Goal: Information Seeking & Learning: Learn about a topic

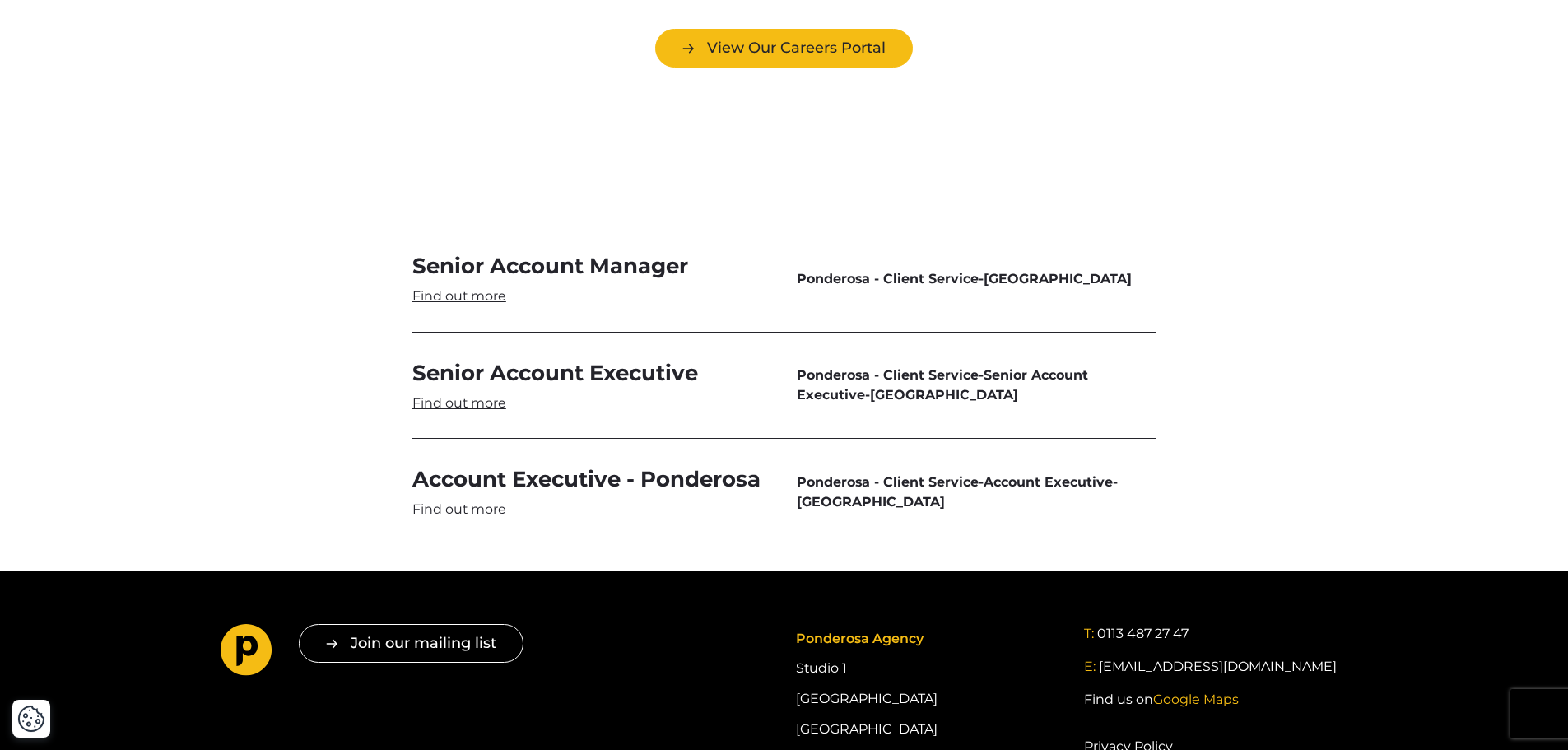
scroll to position [4858, 0]
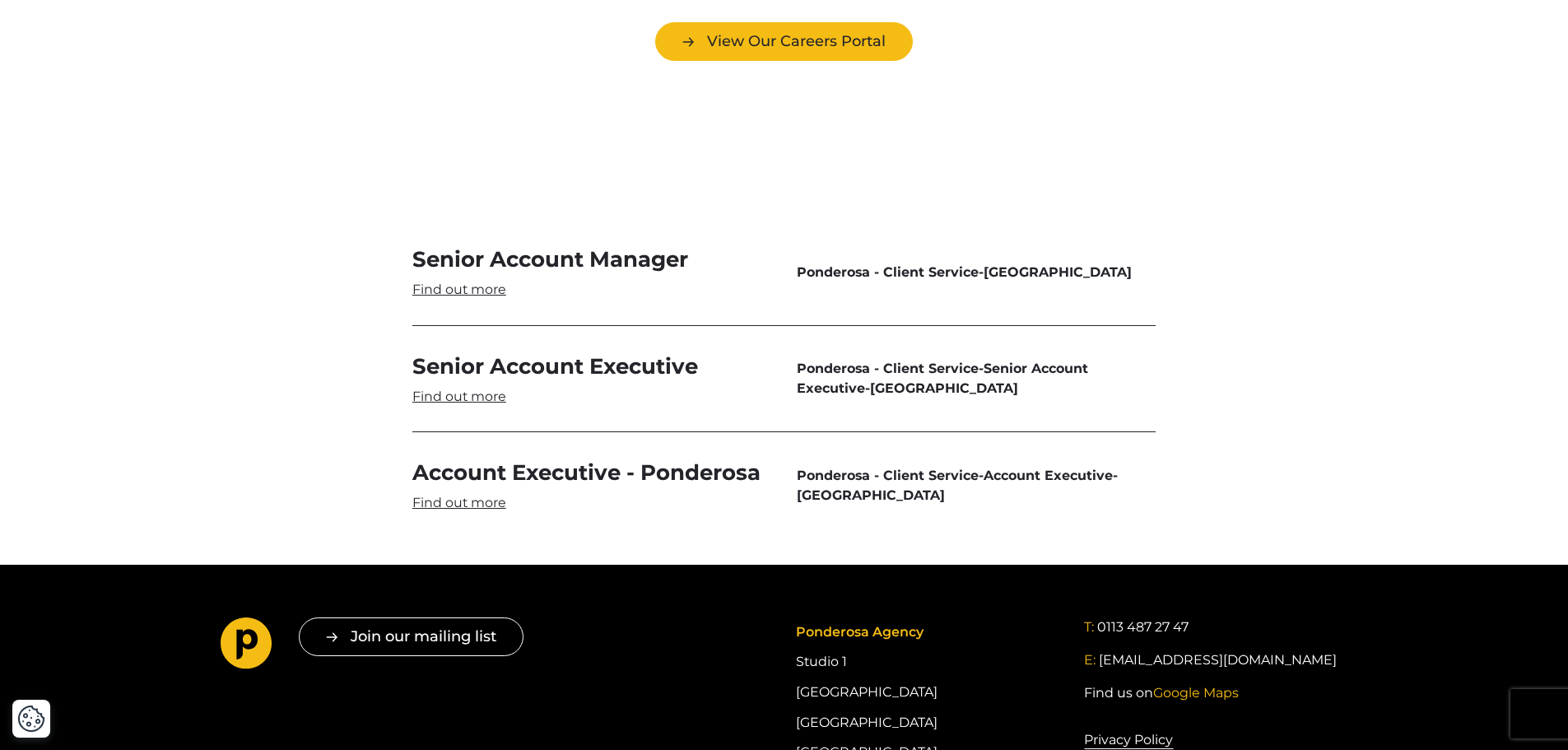
click at [483, 352] on link "Senior Account Executive" at bounding box center [592, 379] width 359 height 54
click at [465, 246] on link "Senior Account Manager" at bounding box center [592, 273] width 359 height 54
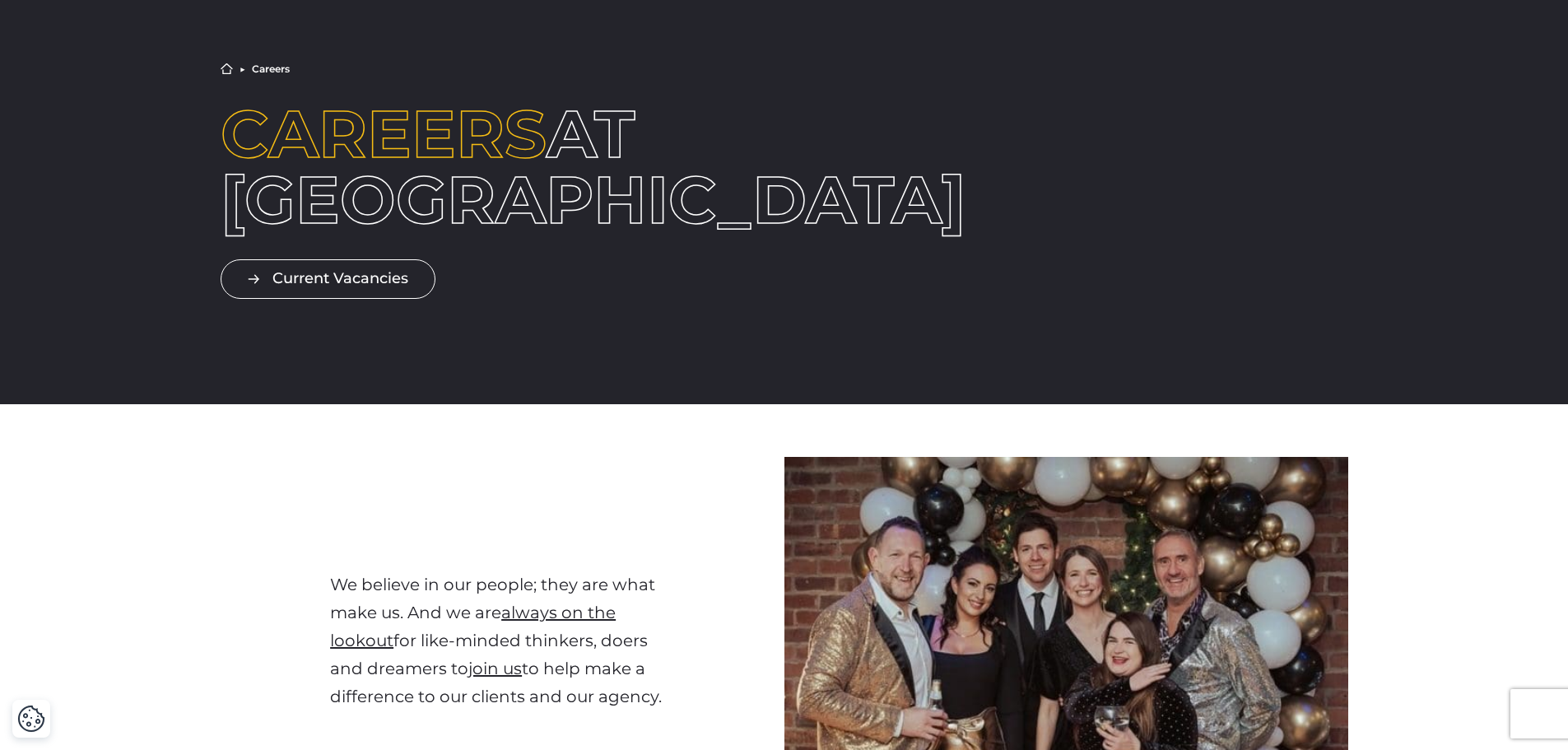
scroll to position [0, 0]
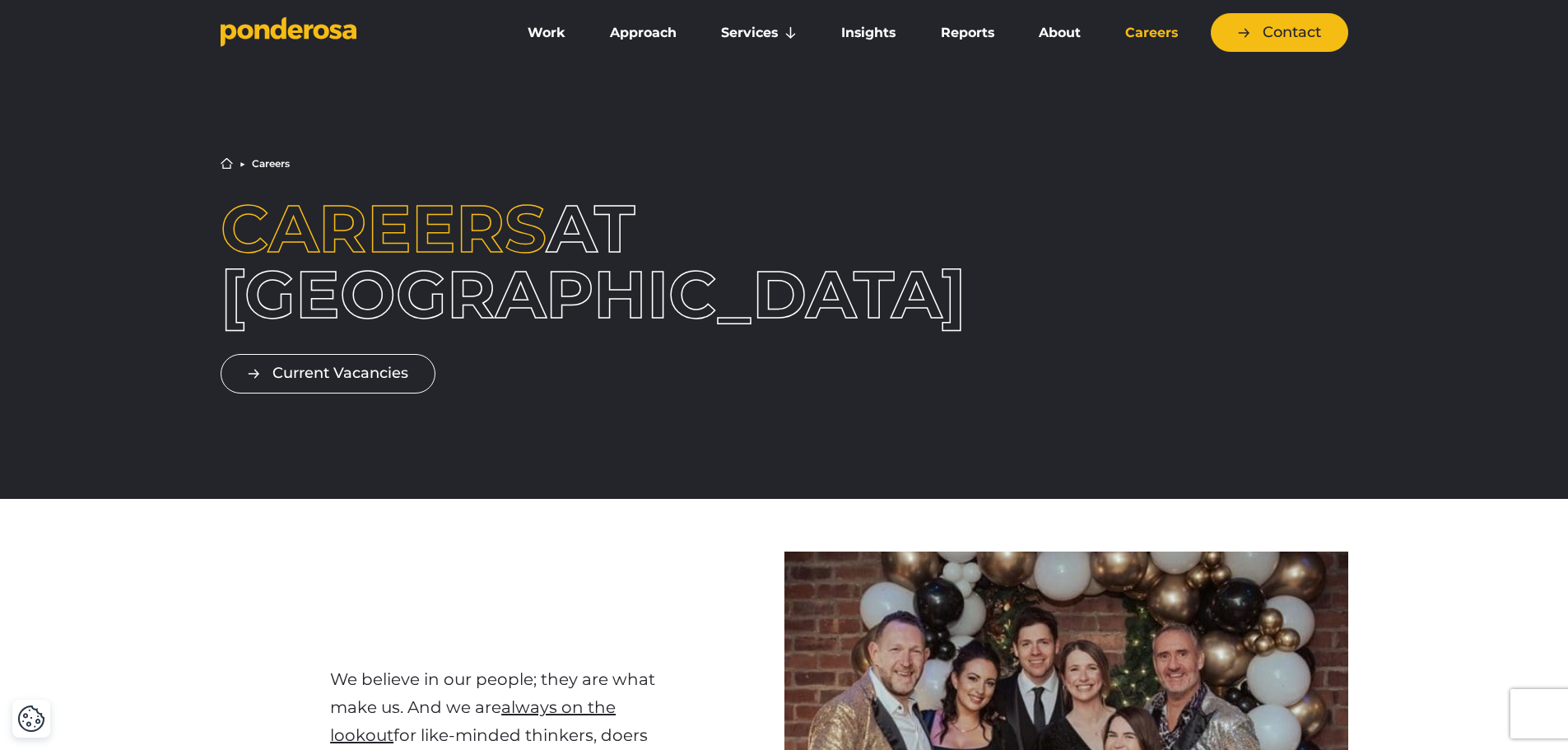
click at [270, 22] on icon "Go to homepage" at bounding box center [288, 32] width 136 height 31
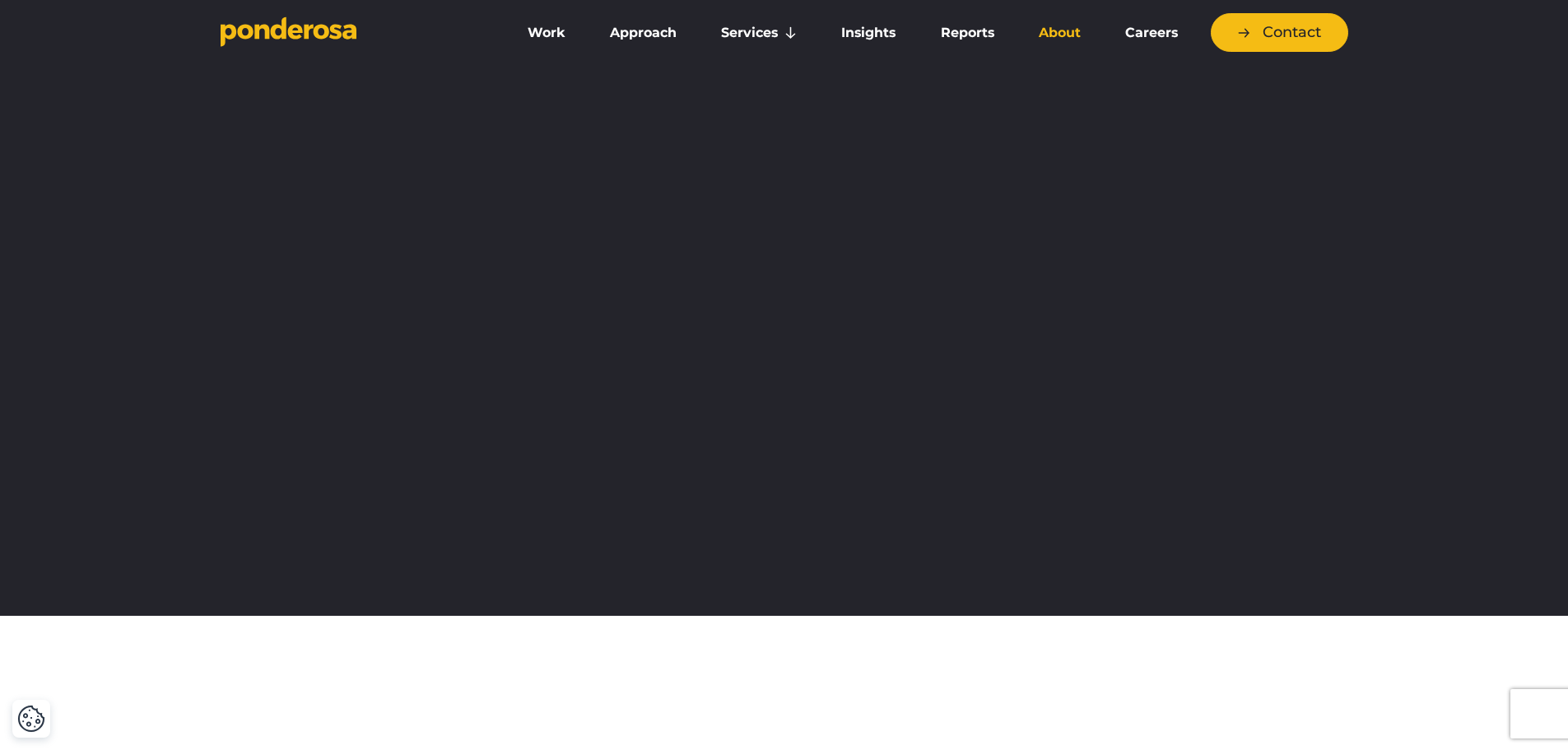
click at [1083, 31] on link "About" at bounding box center [1060, 33] width 80 height 35
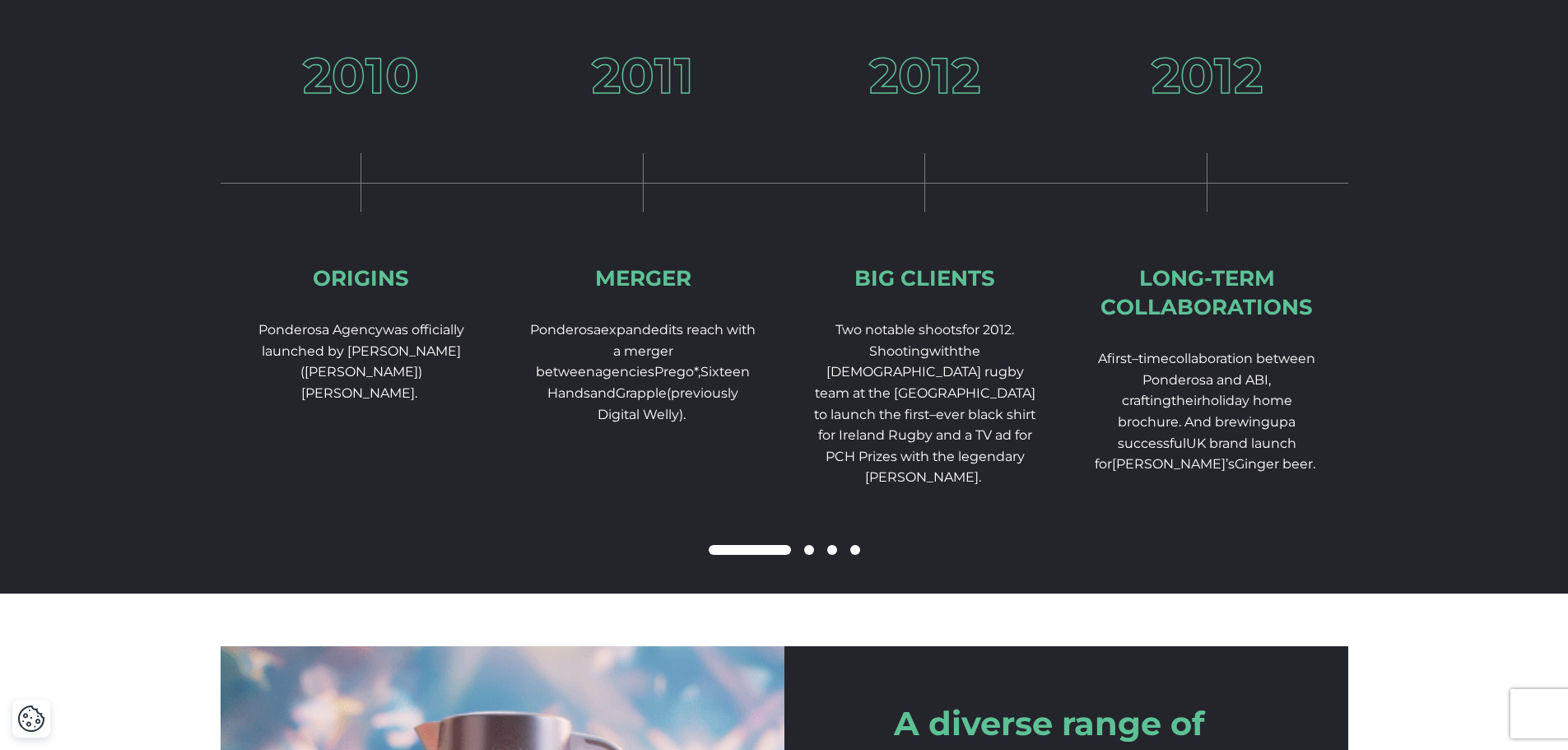
scroll to position [2470, 0]
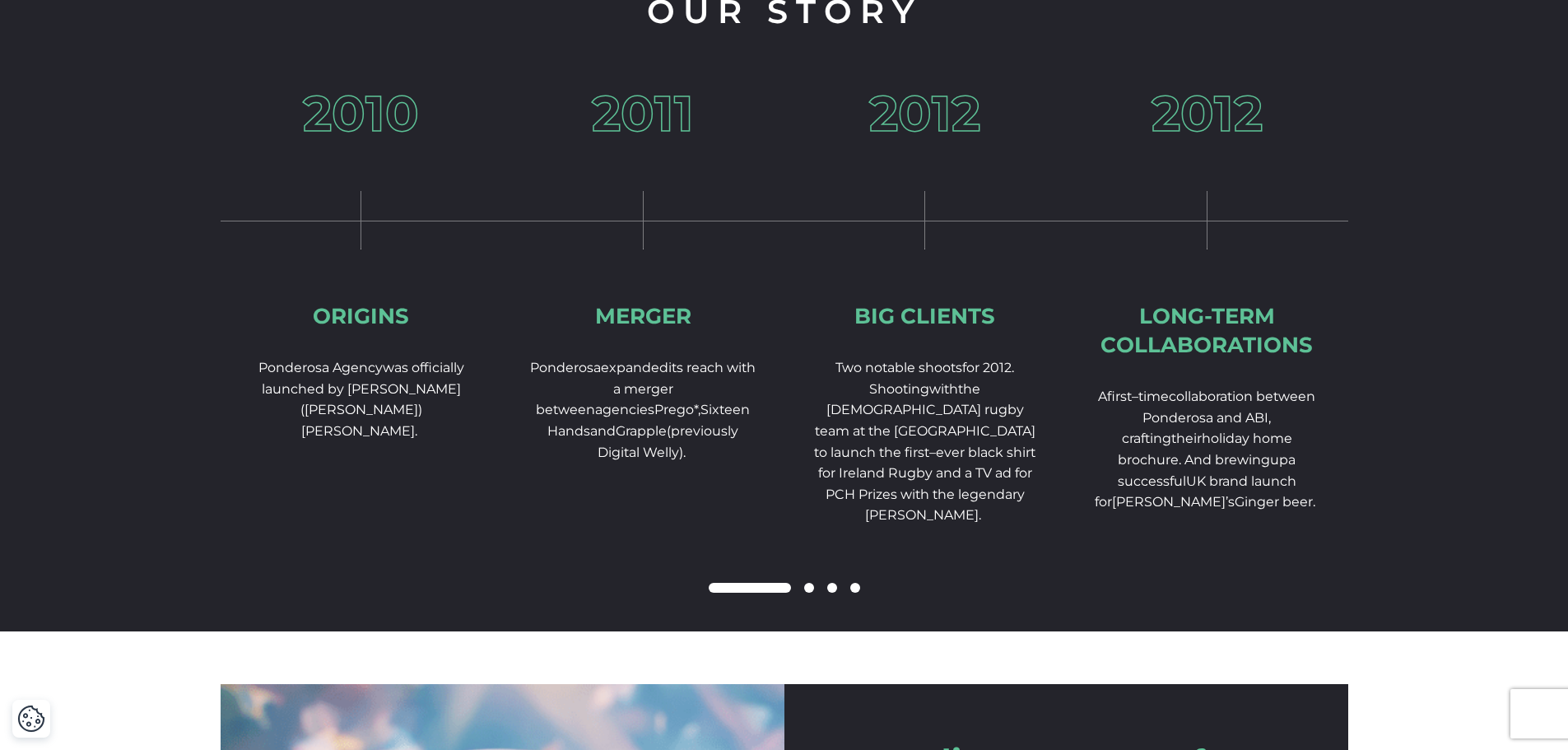
click at [809, 593] on span at bounding box center [809, 588] width 10 height 10
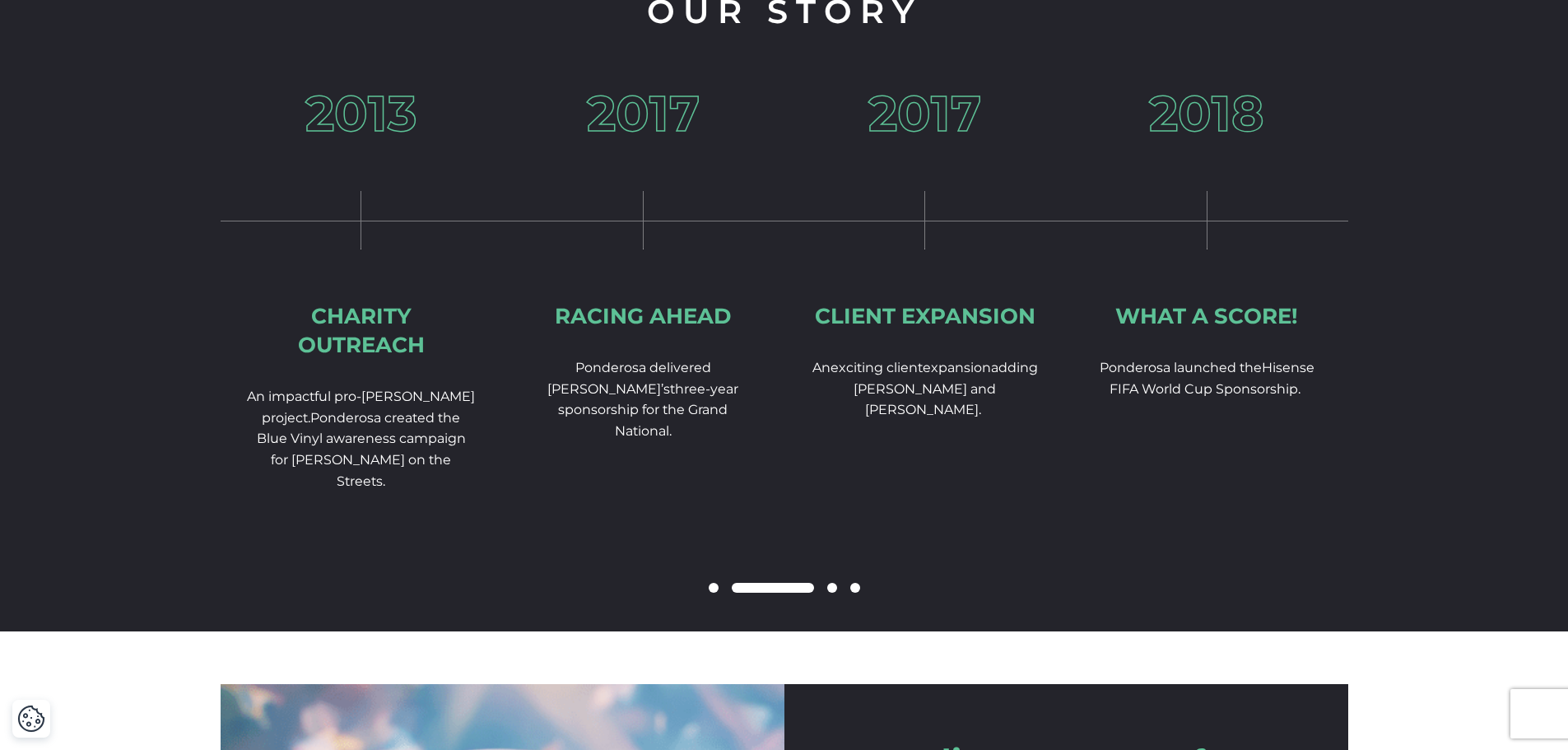
click at [833, 593] on span at bounding box center [832, 588] width 10 height 10
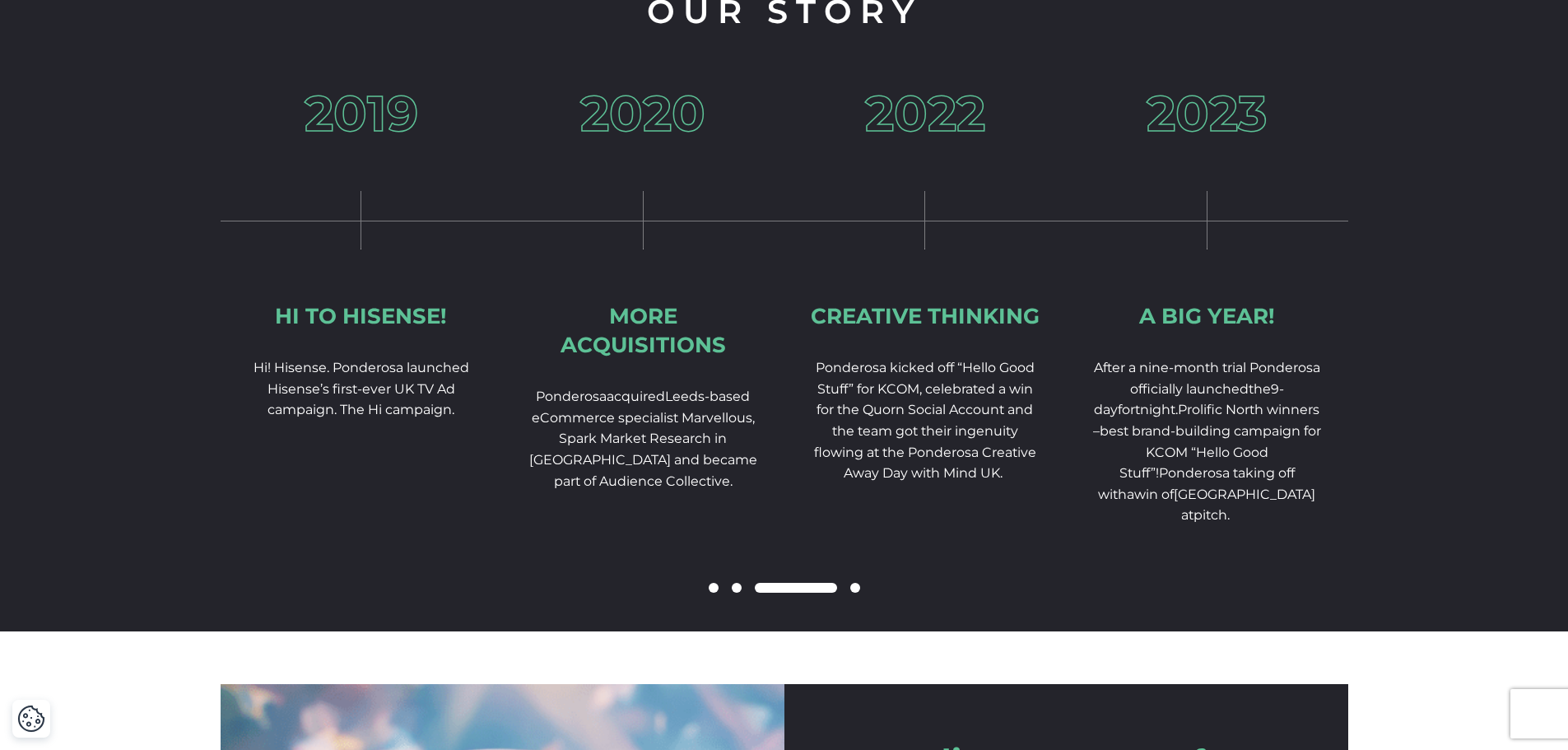
click at [739, 593] on span at bounding box center [737, 588] width 10 height 10
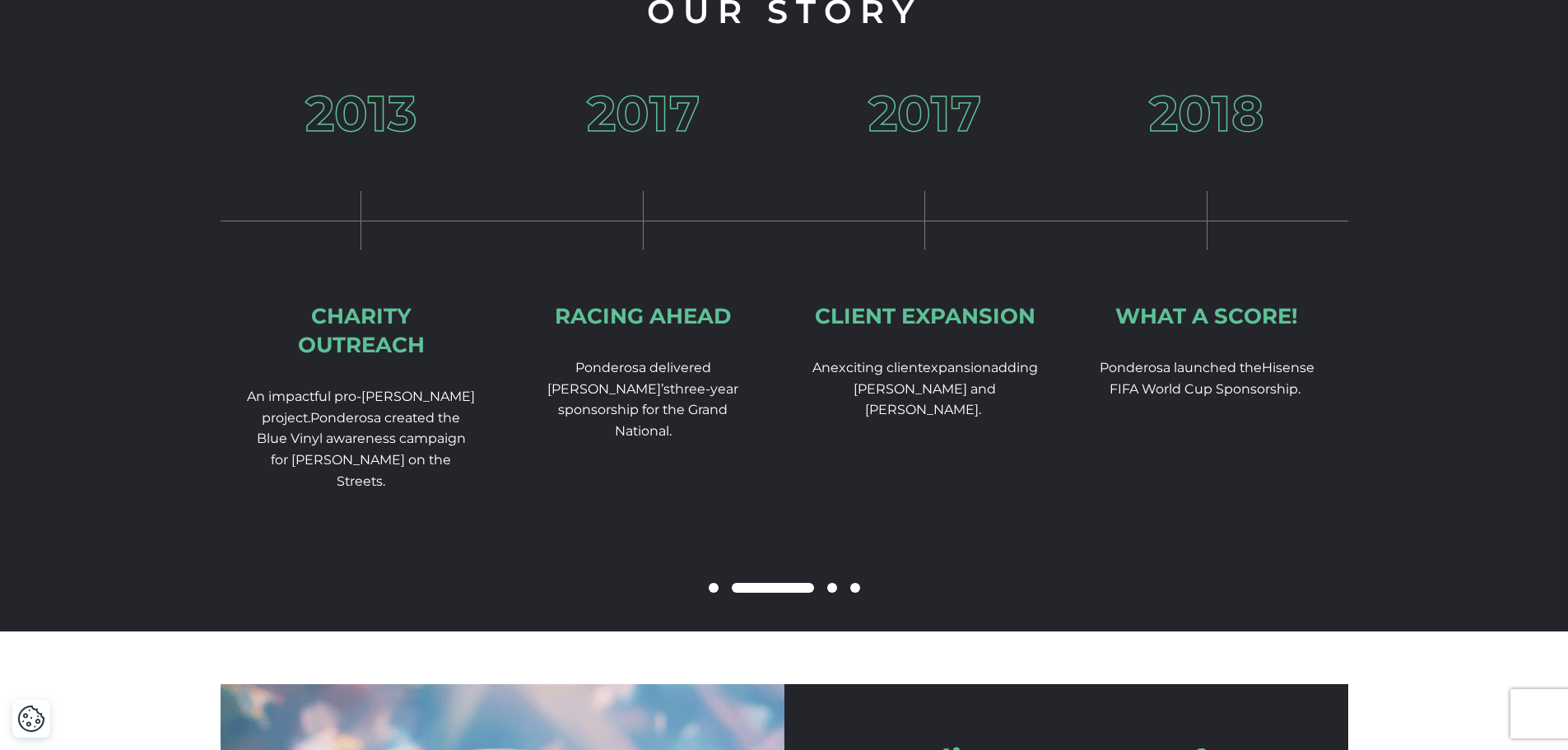
click at [834, 593] on span at bounding box center [832, 588] width 10 height 10
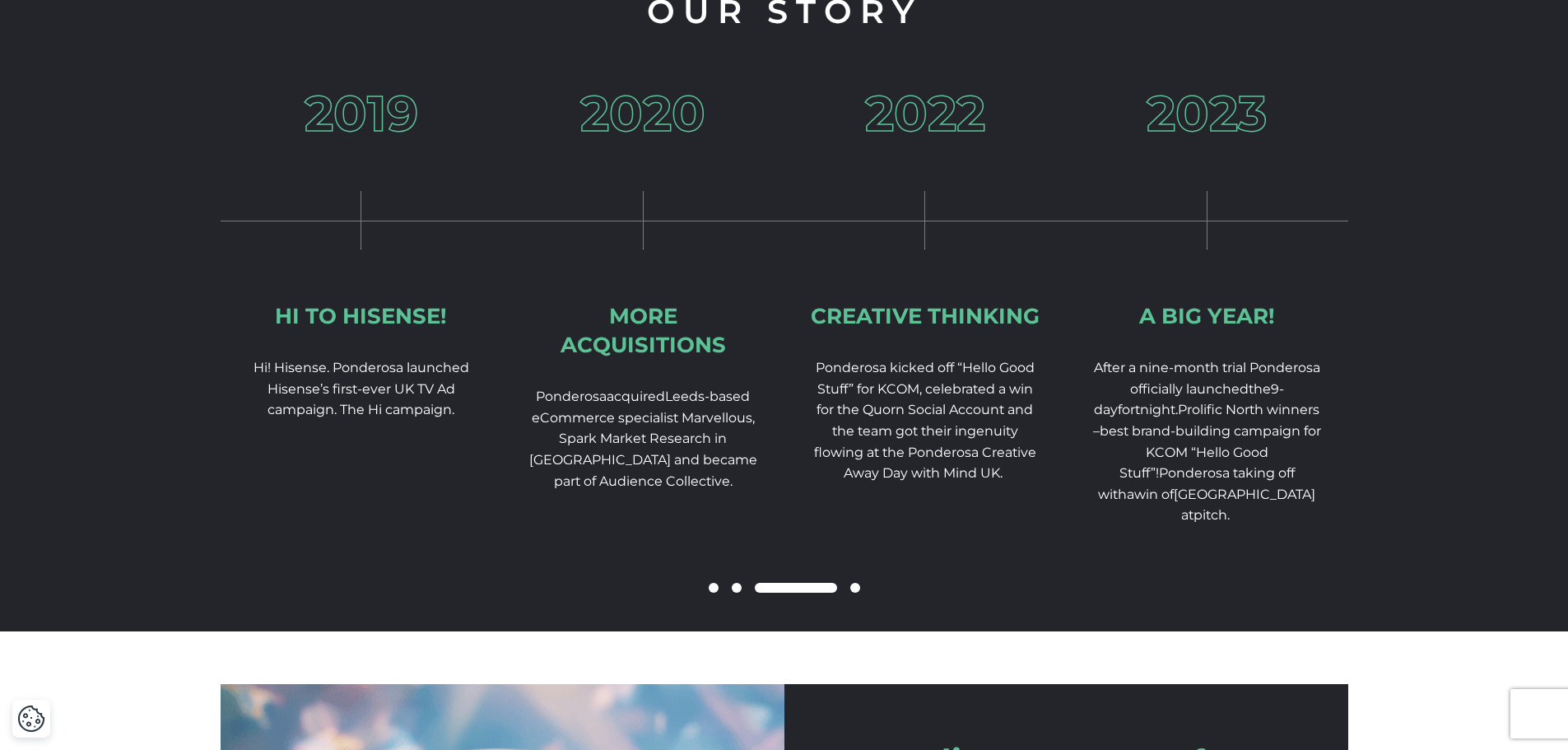
click at [857, 593] on span at bounding box center [855, 588] width 10 height 10
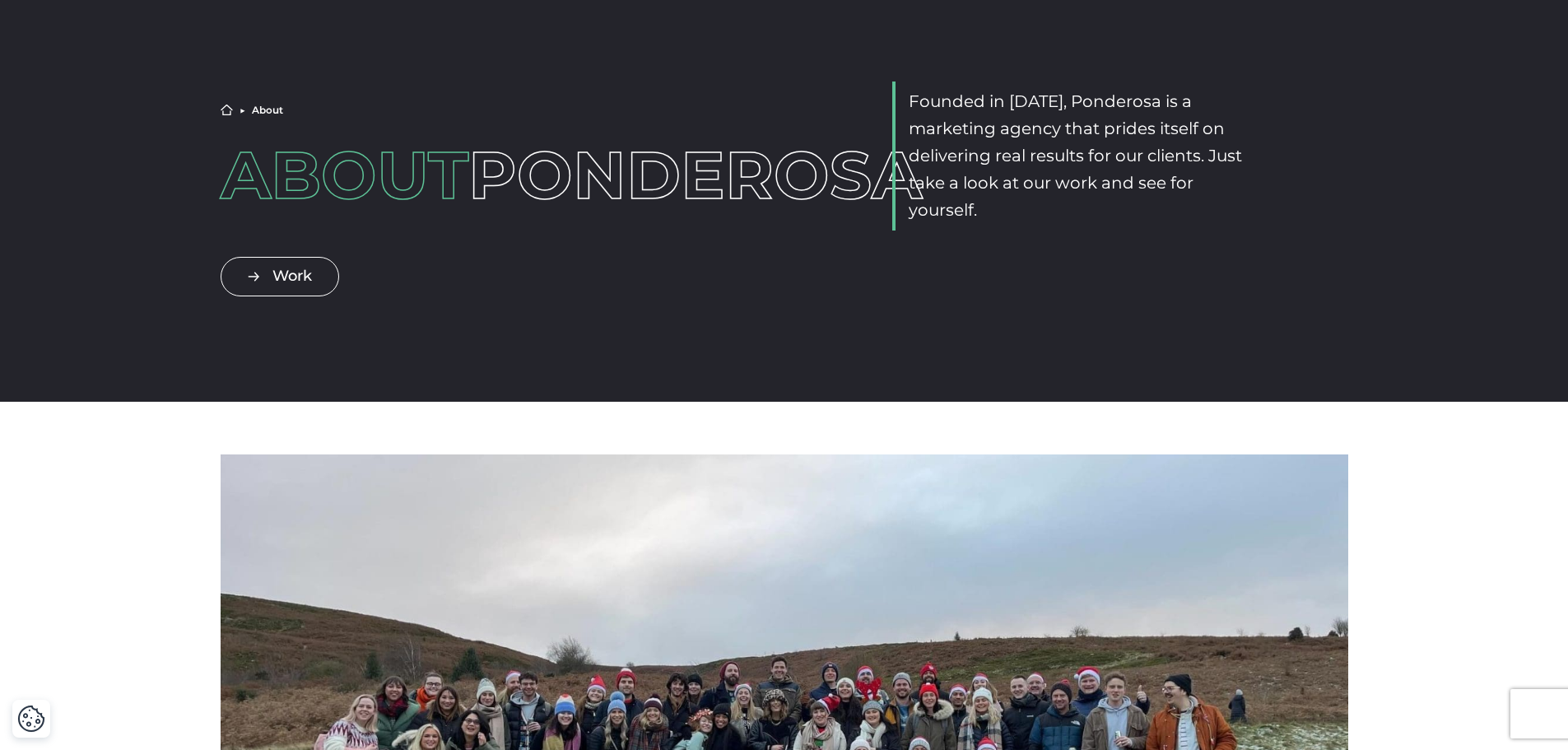
scroll to position [0, 0]
